Goal: Task Accomplishment & Management: Manage account settings

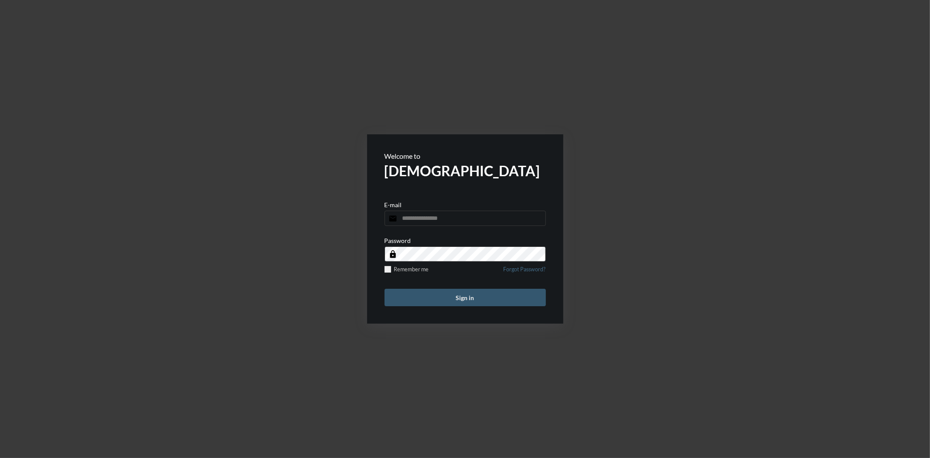
type input "**********"
click at [477, 303] on button "Sign in" at bounding box center [465, 297] width 161 height 17
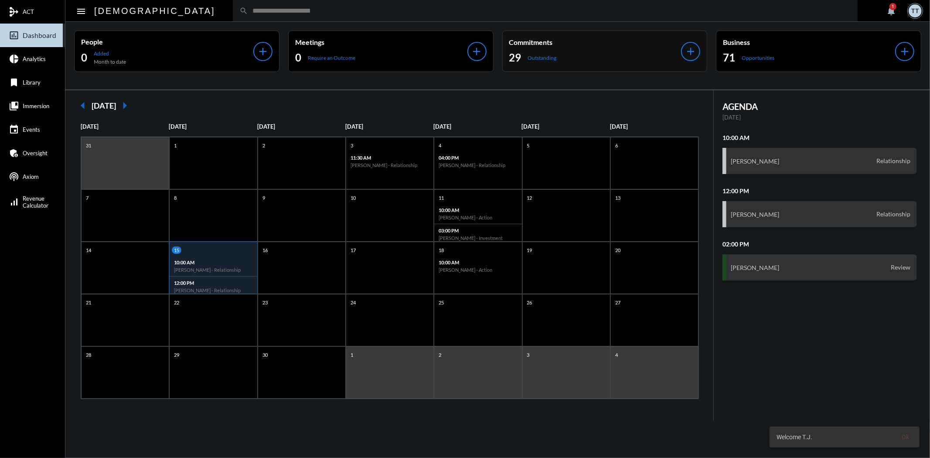
click at [632, 51] on div "29 Outstanding" at bounding box center [595, 58] width 172 height 14
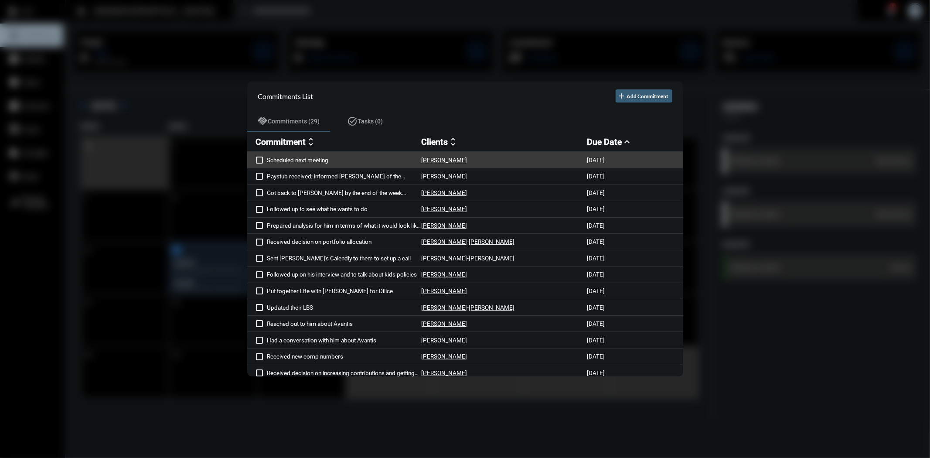
click at [257, 162] on span at bounding box center [259, 160] width 7 height 7
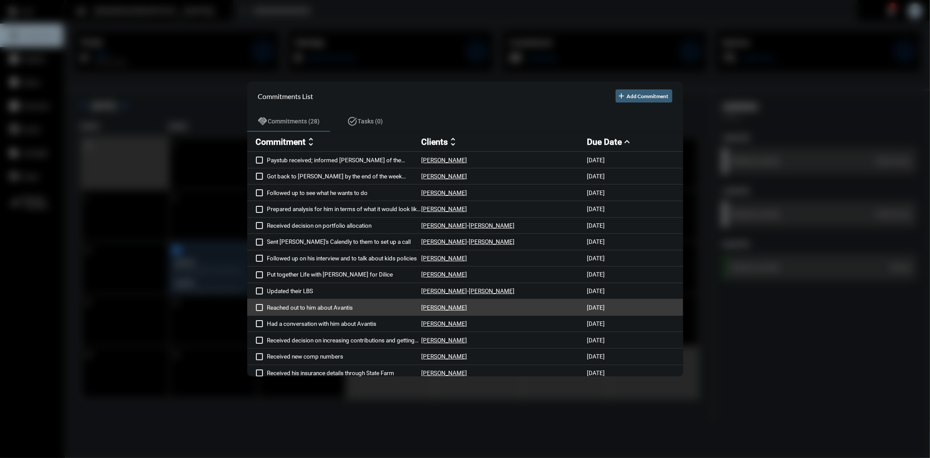
click at [281, 307] on p "Reached out to him about Avantis" at bounding box center [344, 307] width 154 height 7
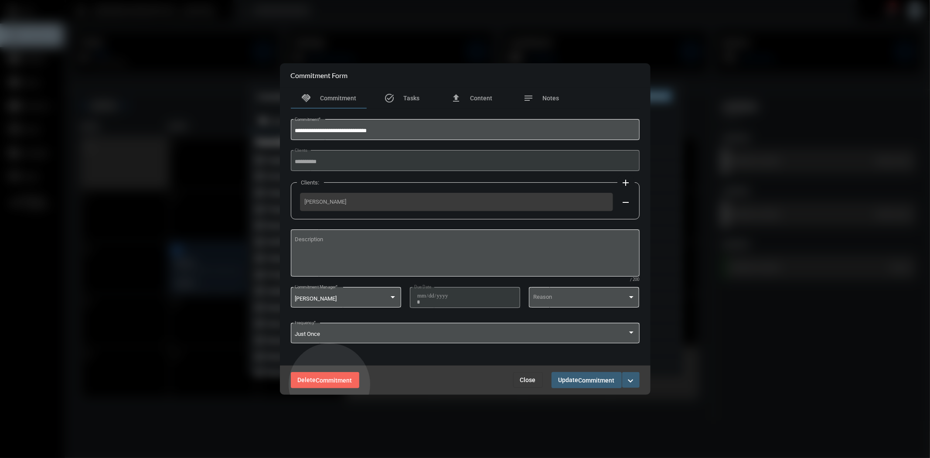
click at [330, 385] on button "Delete Commitment" at bounding box center [325, 380] width 68 height 16
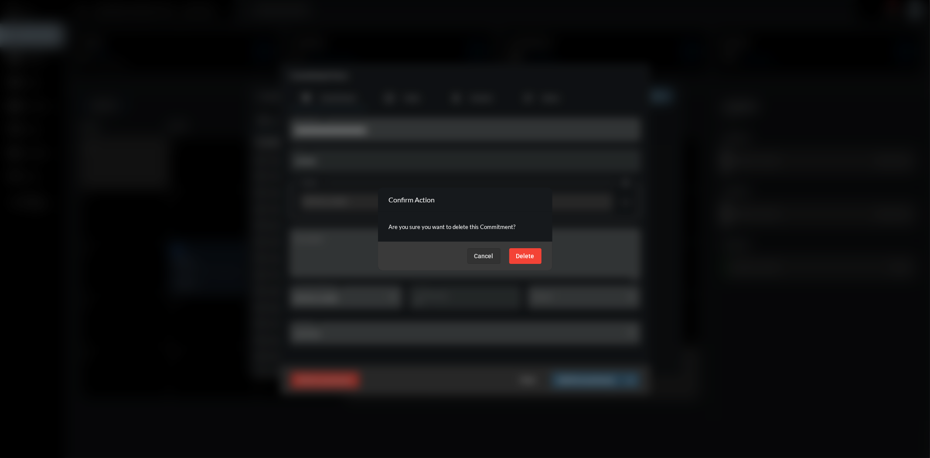
click at [530, 260] on button "Delete" at bounding box center [525, 256] width 32 height 16
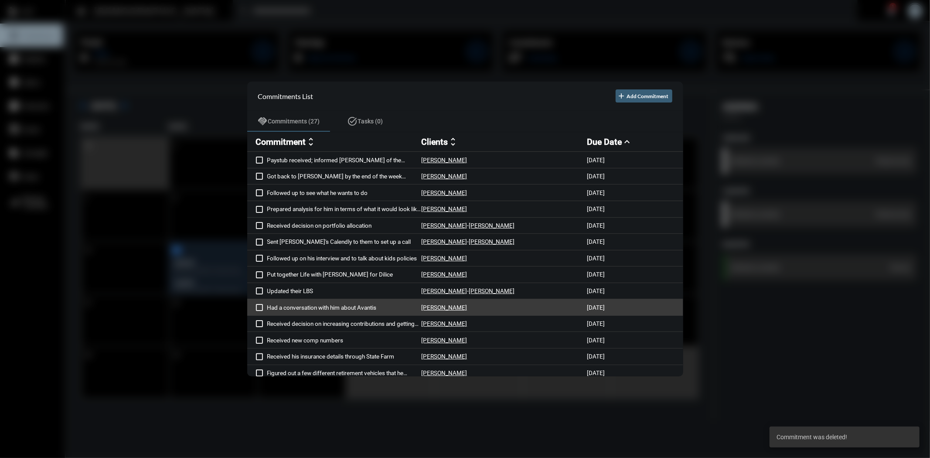
click at [343, 307] on p "Had a conversation with him about Avantis" at bounding box center [344, 307] width 154 height 7
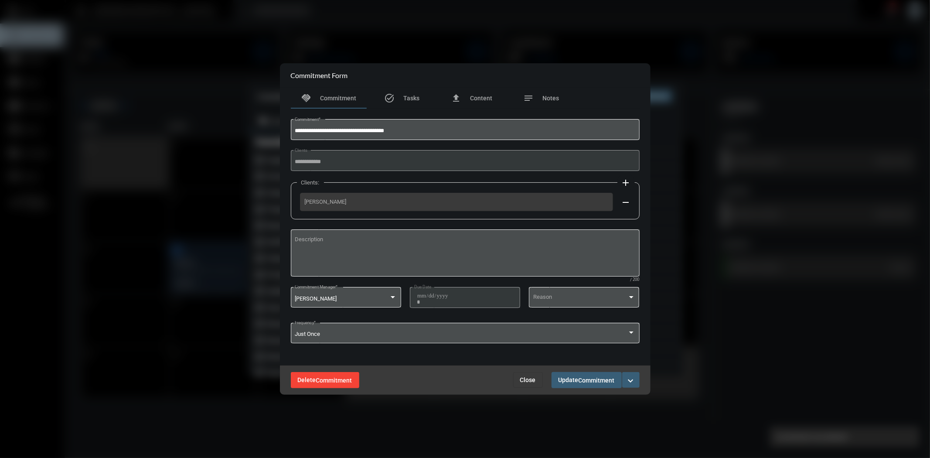
click at [338, 381] on span "Commitment" at bounding box center [334, 380] width 36 height 7
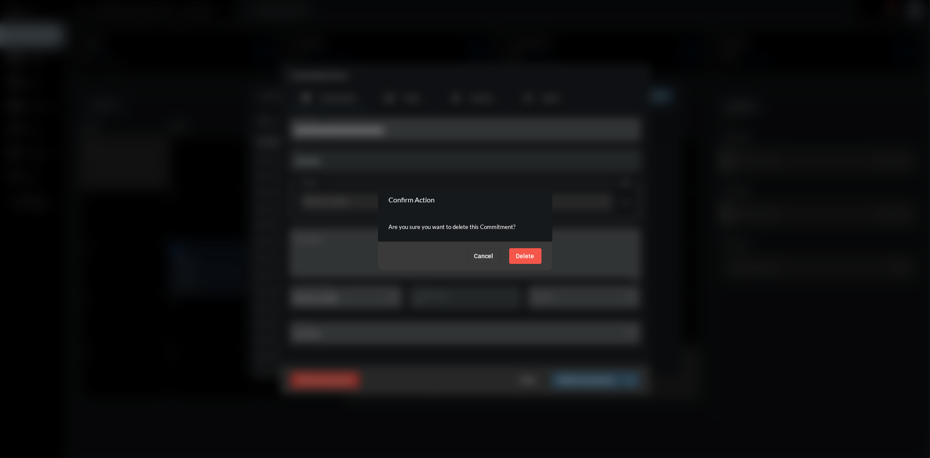
click at [528, 251] on button "Delete" at bounding box center [525, 256] width 32 height 16
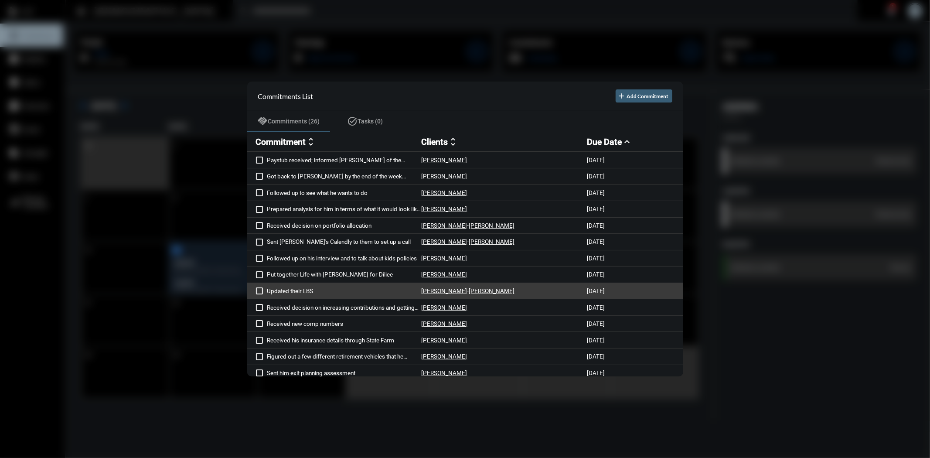
click at [258, 291] on span at bounding box center [259, 290] width 7 height 7
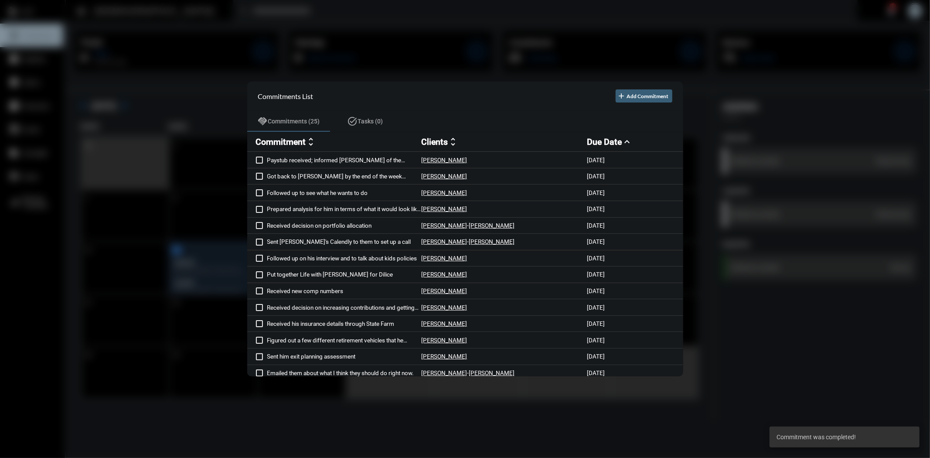
click at [106, 274] on div at bounding box center [465, 229] width 930 height 458
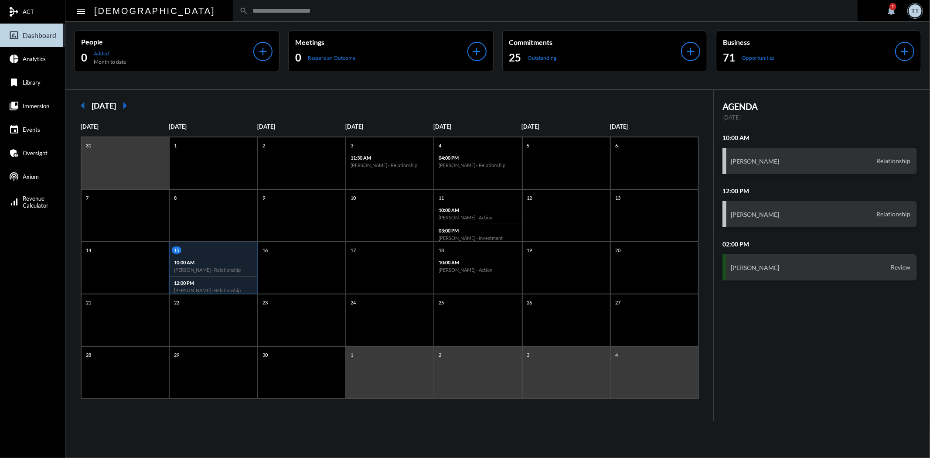
click at [891, 9] on div "1" at bounding box center [892, 6] width 7 height 7
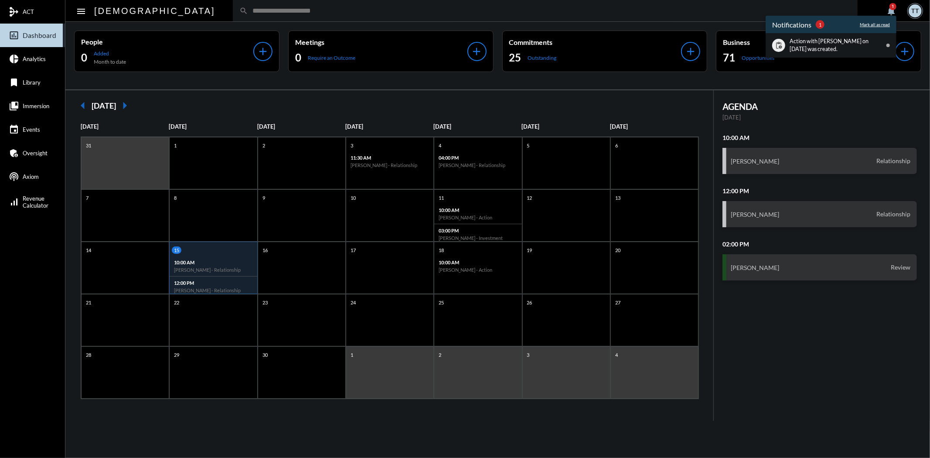
click at [870, 23] on p "Mark all as read" at bounding box center [875, 24] width 30 height 5
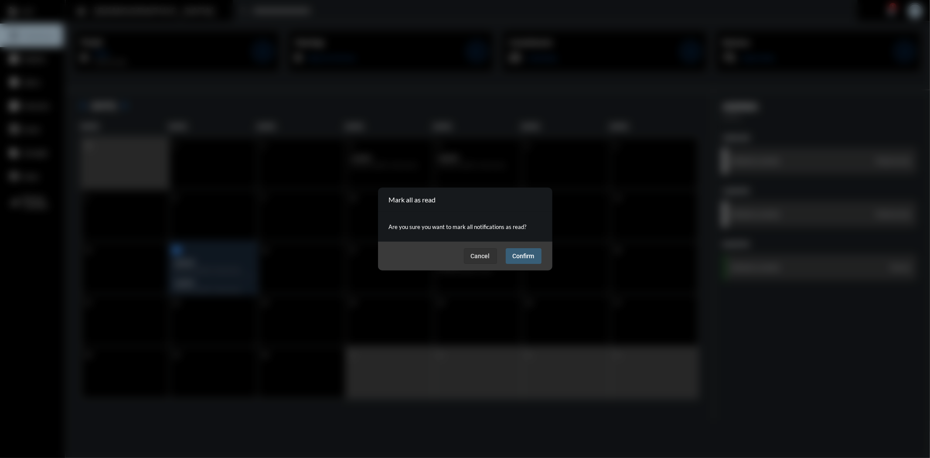
click at [530, 262] on button "Confirm" at bounding box center [524, 256] width 36 height 16
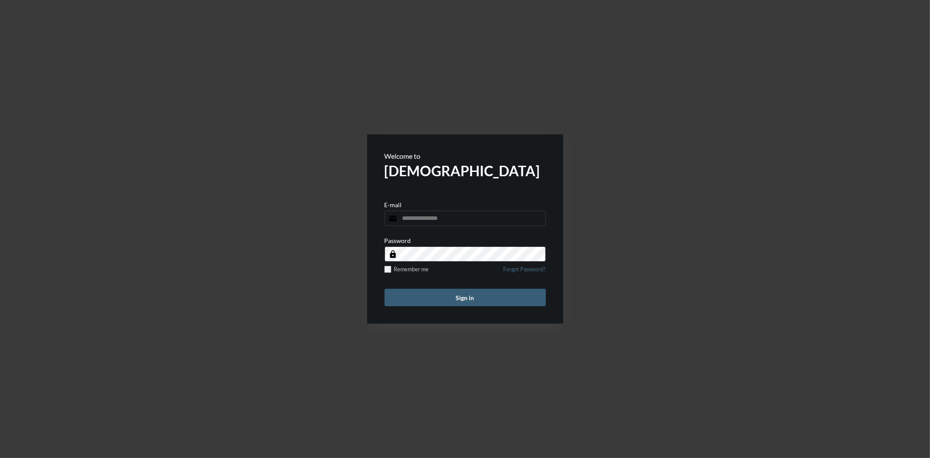
type input "**********"
click at [457, 310] on form "**********" at bounding box center [465, 228] width 196 height 189
click at [454, 303] on button "Sign in" at bounding box center [465, 297] width 161 height 17
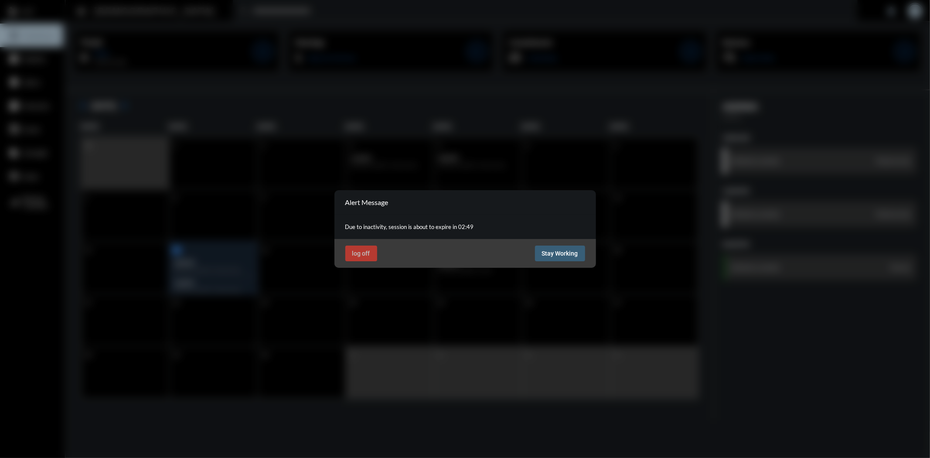
click at [564, 256] on button "Stay Working" at bounding box center [560, 253] width 50 height 16
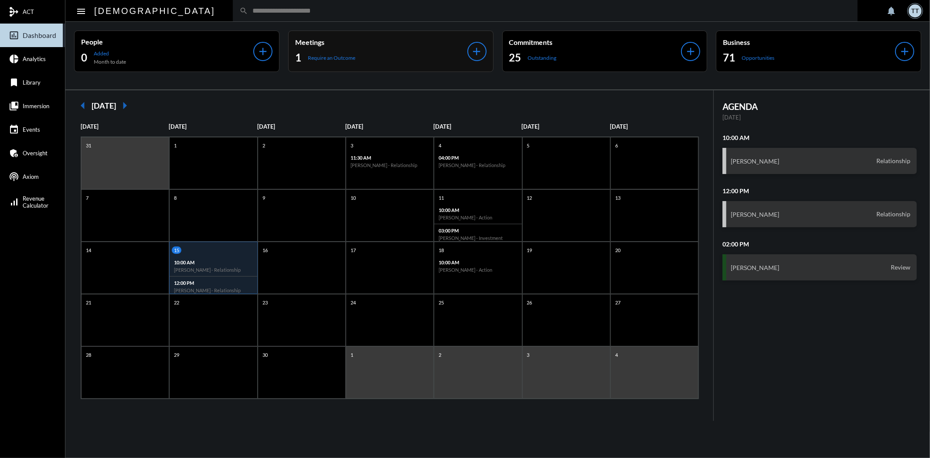
click at [407, 60] on div "1 Require an Outcome" at bounding box center [381, 58] width 172 height 14
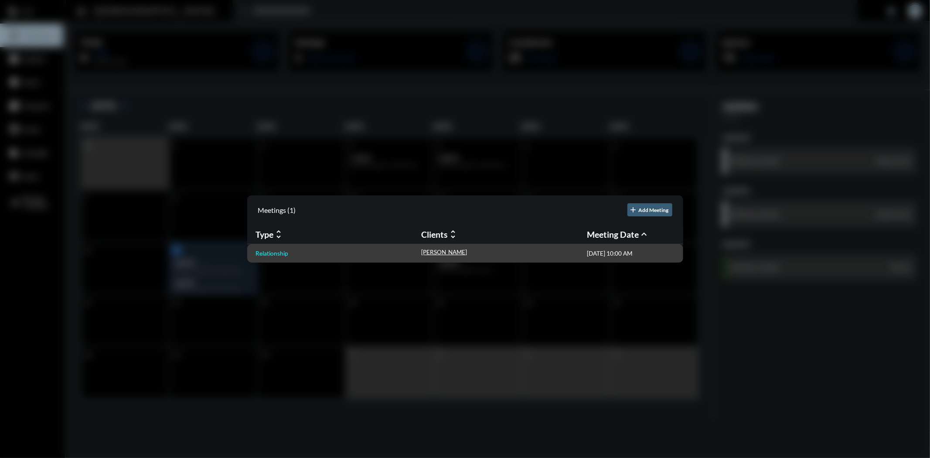
click at [282, 253] on p "Relationship" at bounding box center [272, 253] width 32 height 7
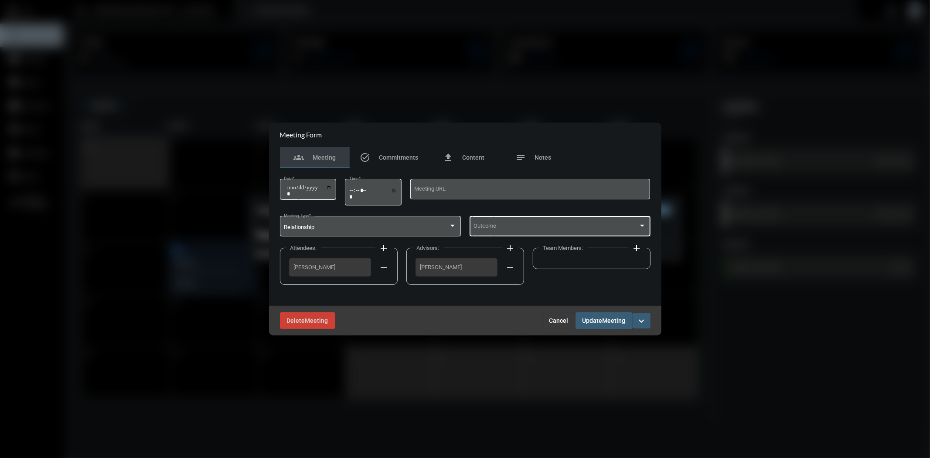
click at [538, 230] on span at bounding box center [556, 227] width 165 height 7
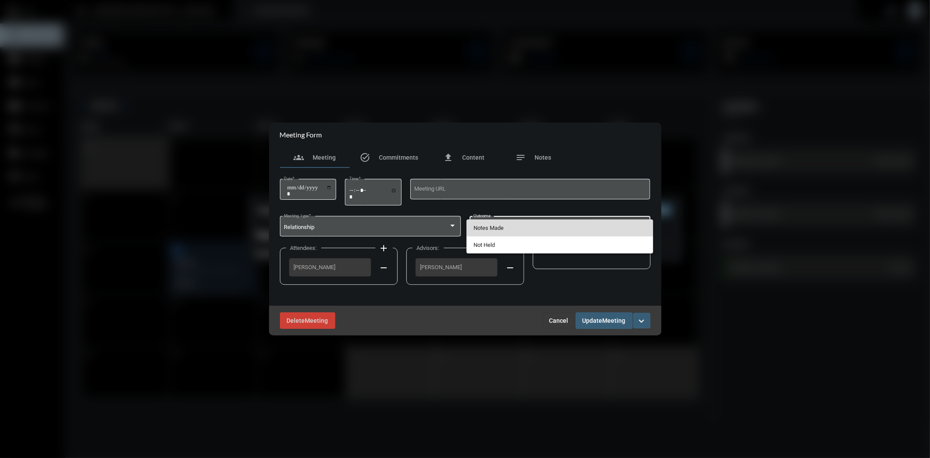
click at [511, 227] on span "Notes Made" at bounding box center [560, 227] width 173 height 17
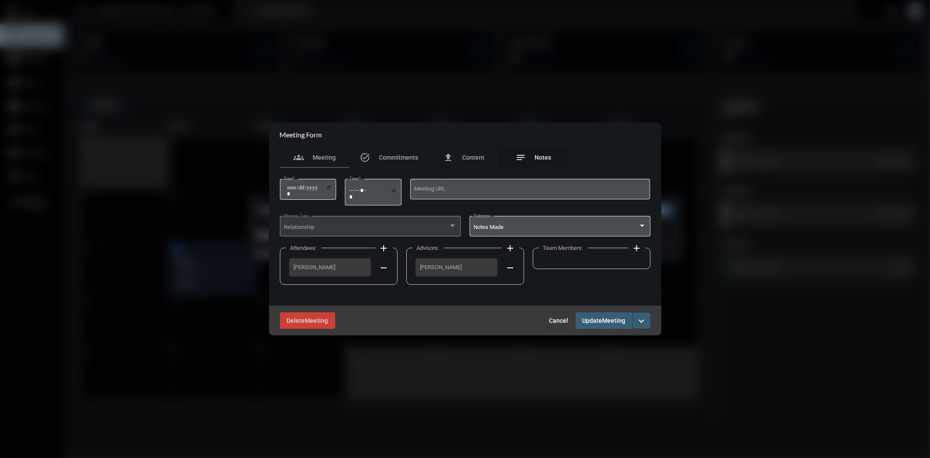
click at [545, 160] on span "Notes" at bounding box center [543, 157] width 17 height 7
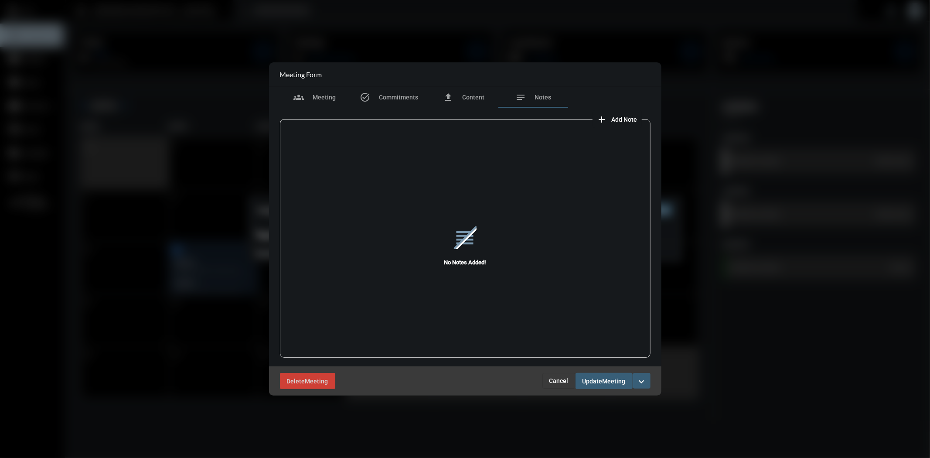
click at [621, 121] on span "Add Note" at bounding box center [625, 119] width 26 height 7
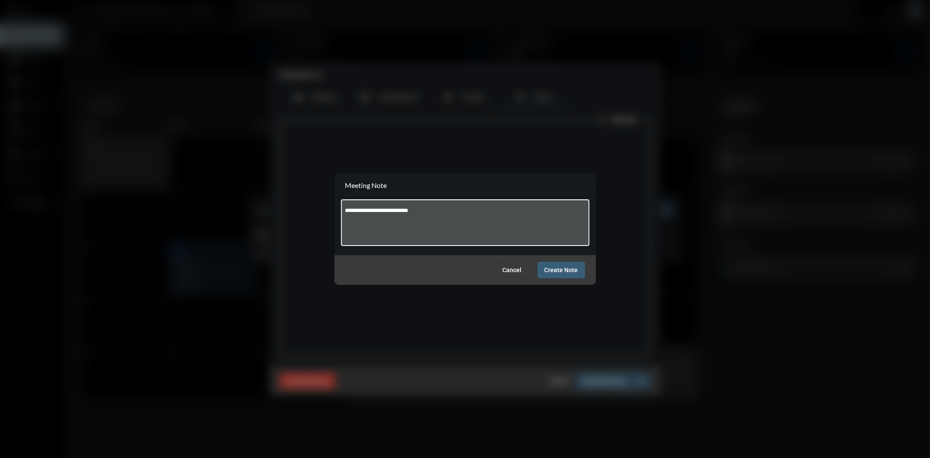
type textarea "**********"
click at [564, 270] on span "Create Note" at bounding box center [562, 270] width 34 height 7
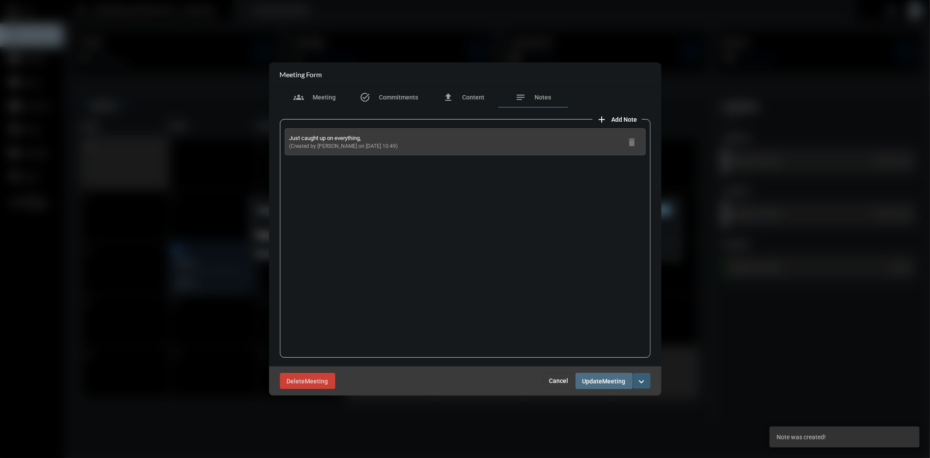
click at [608, 380] on span "Meeting" at bounding box center [614, 381] width 23 height 7
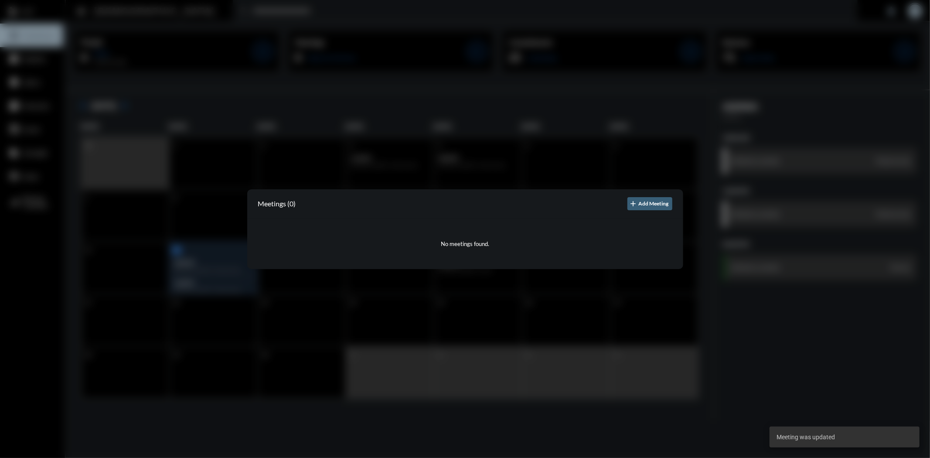
click at [507, 295] on div at bounding box center [465, 229] width 930 height 458
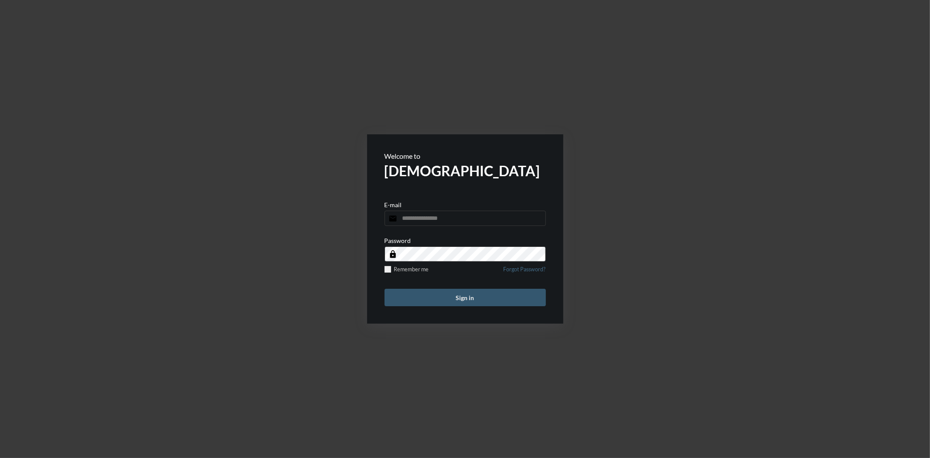
type input "**********"
click at [478, 289] on button "Sign in" at bounding box center [465, 297] width 161 height 17
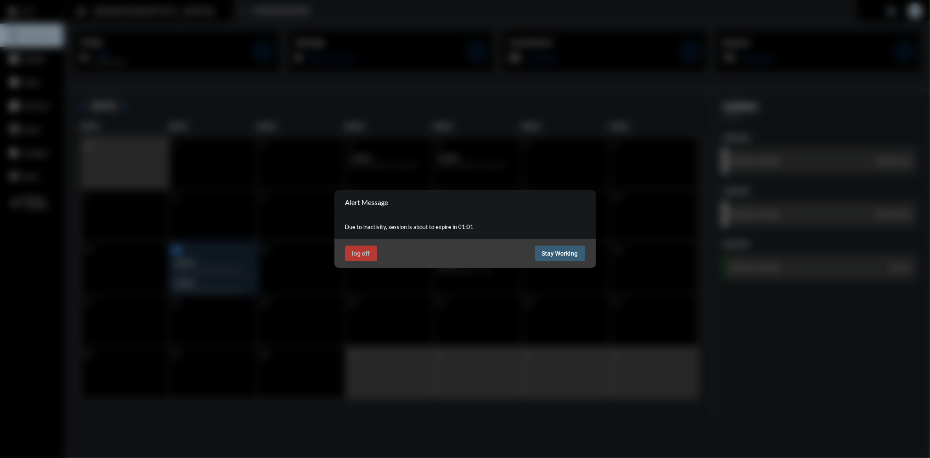
click at [567, 248] on button "Stay Working" at bounding box center [560, 253] width 50 height 16
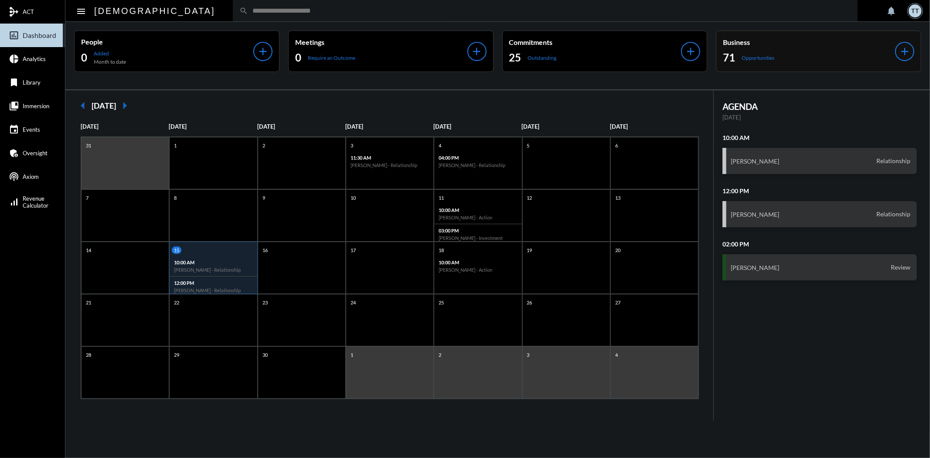
click at [842, 58] on div "71 Opportunities" at bounding box center [809, 58] width 172 height 14
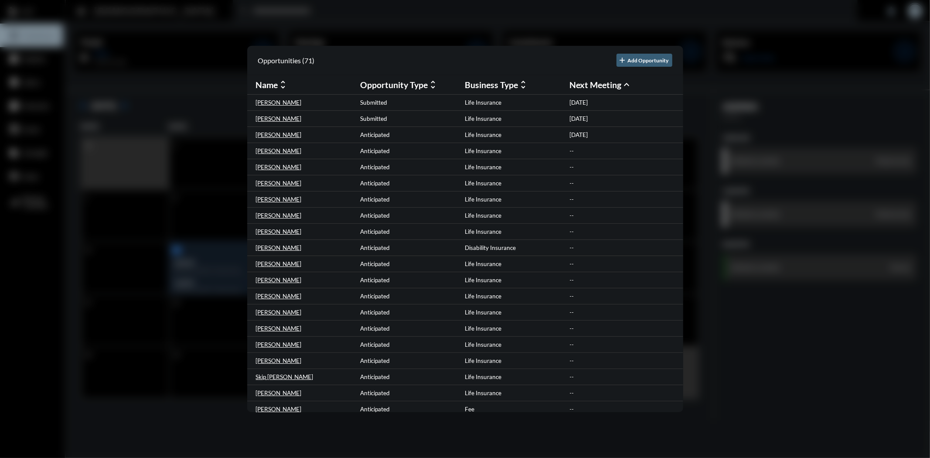
click at [215, 110] on div at bounding box center [465, 229] width 930 height 458
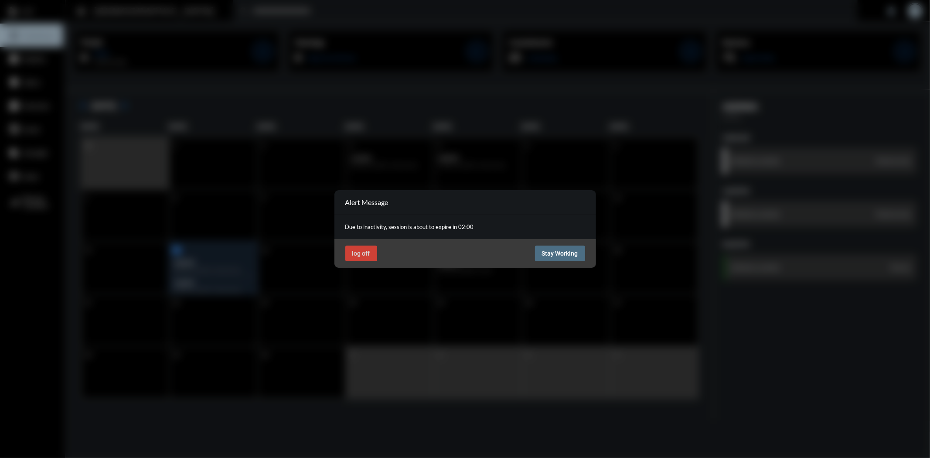
click at [548, 247] on button "Stay Working" at bounding box center [560, 253] width 50 height 16
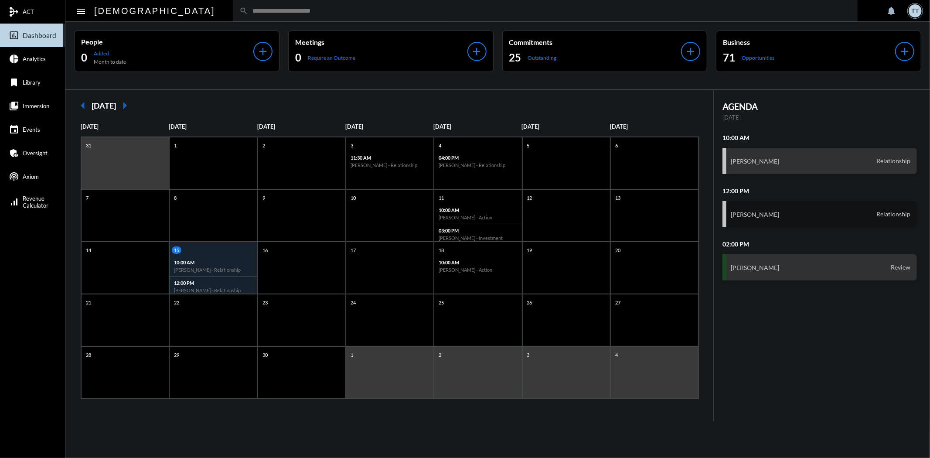
click at [783, 211] on div "Frank Acquarulo Relationship" at bounding box center [819, 214] width 194 height 26
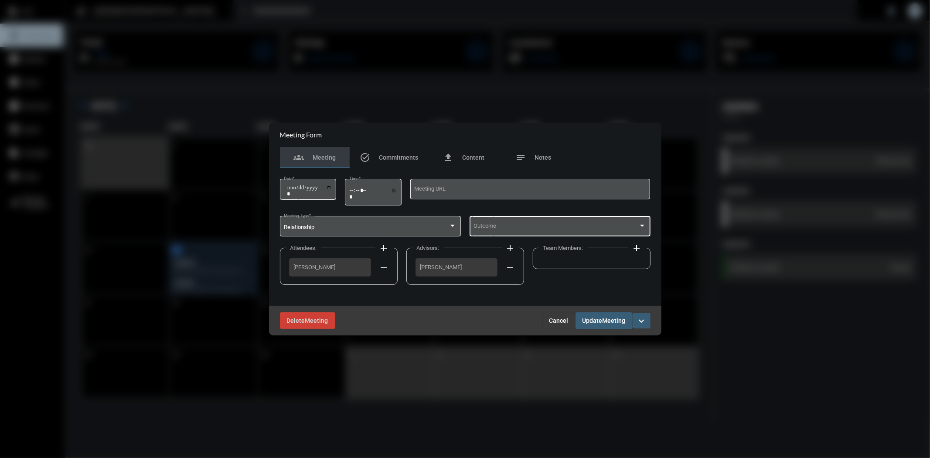
click at [576, 218] on div "Outcome" at bounding box center [560, 225] width 173 height 22
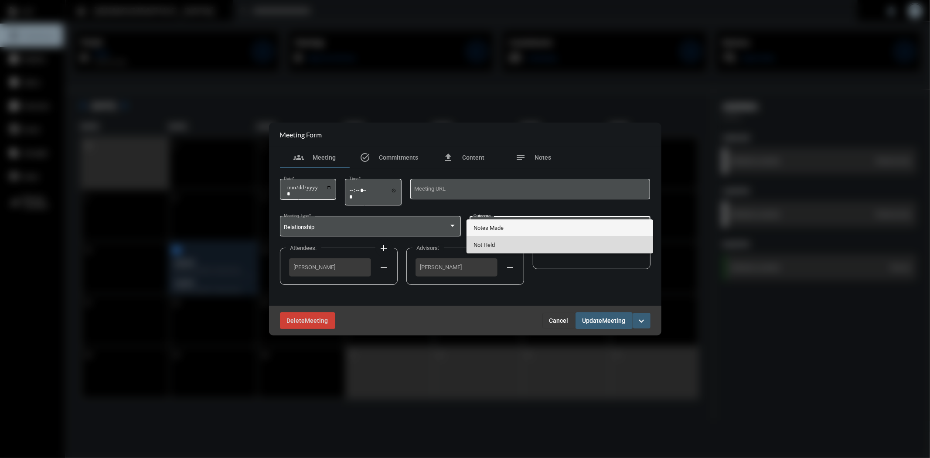
click at [530, 245] on span "Not Held" at bounding box center [560, 244] width 173 height 17
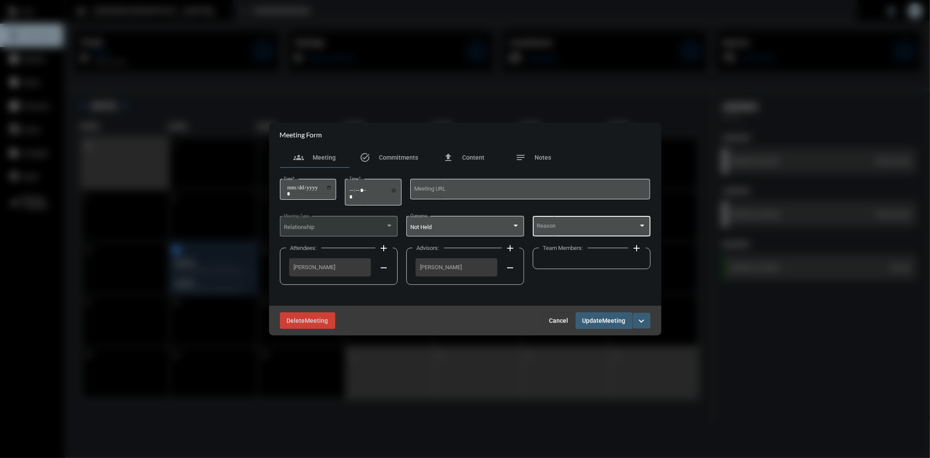
click at [573, 215] on div "Reason" at bounding box center [591, 225] width 109 height 22
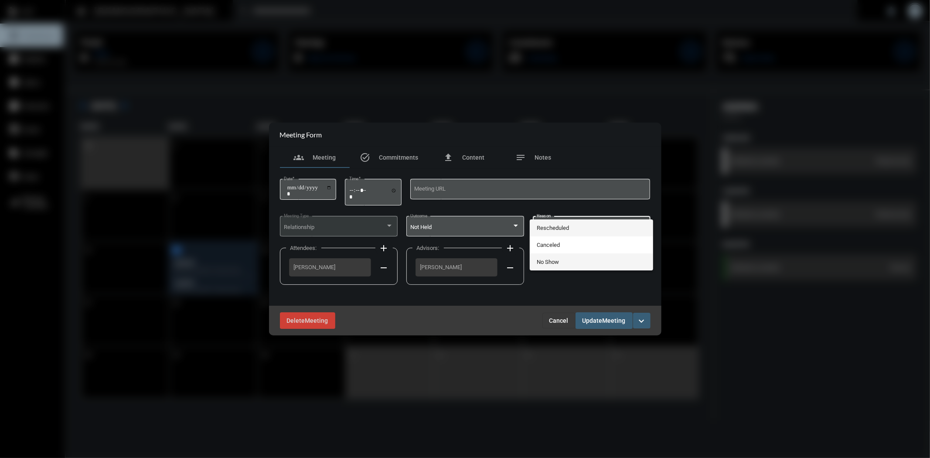
click at [563, 262] on span "No Show" at bounding box center [591, 261] width 109 height 17
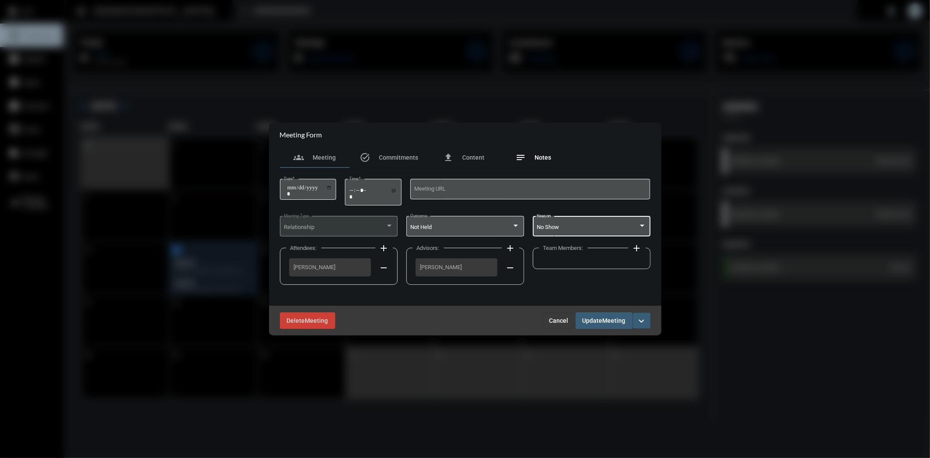
click at [549, 159] on span "Notes" at bounding box center [543, 157] width 17 height 7
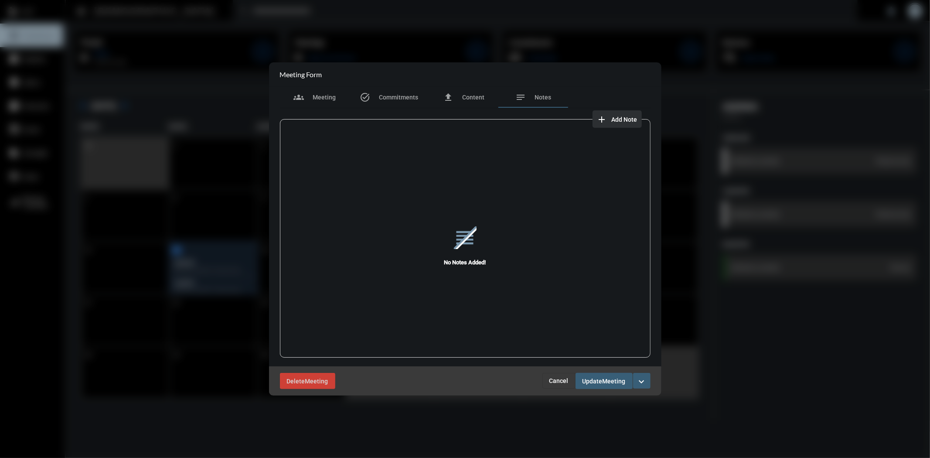
click at [623, 120] on span "Add Note" at bounding box center [625, 119] width 26 height 7
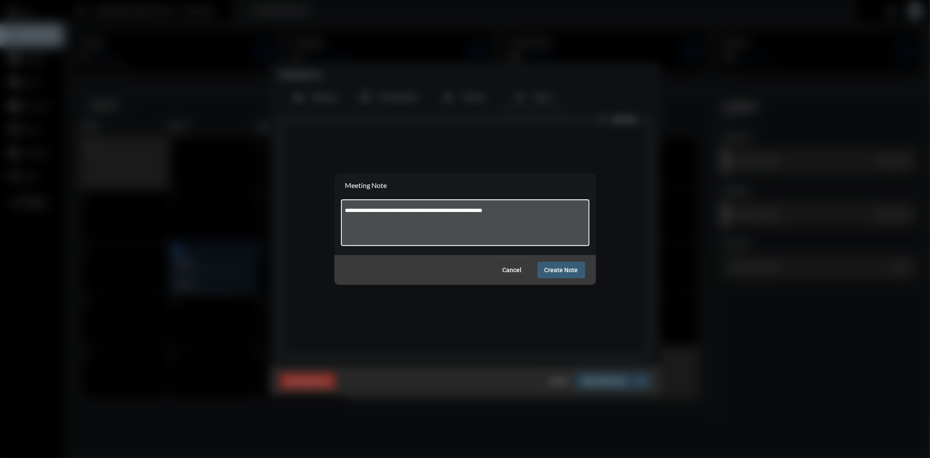
type textarea "**********"
click at [566, 275] on button "Create Note" at bounding box center [562, 270] width 48 height 16
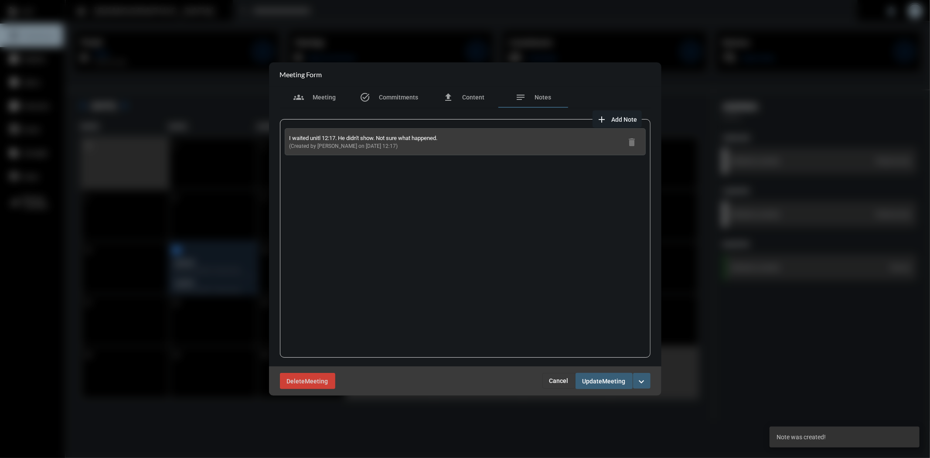
click at [602, 375] on button "Update Meeting" at bounding box center [604, 381] width 57 height 16
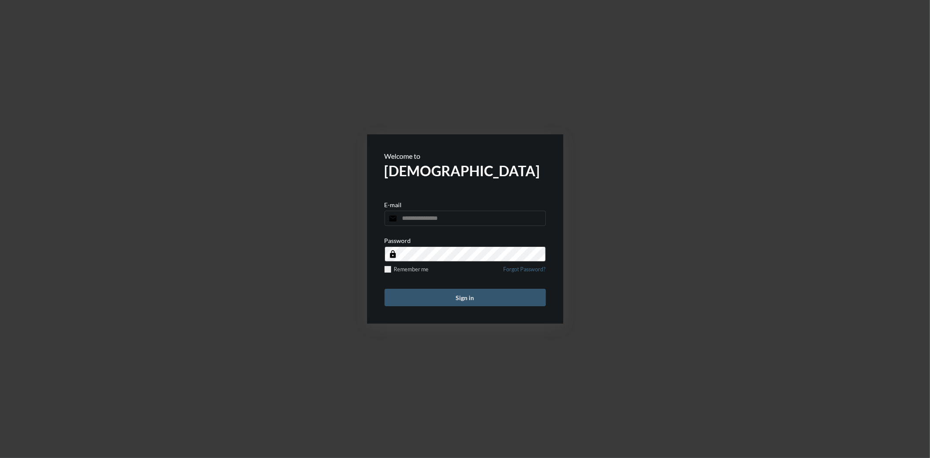
type input "**********"
click at [497, 297] on button "Sign in" at bounding box center [465, 297] width 161 height 17
